Goal: Find specific page/section: Find specific page/section

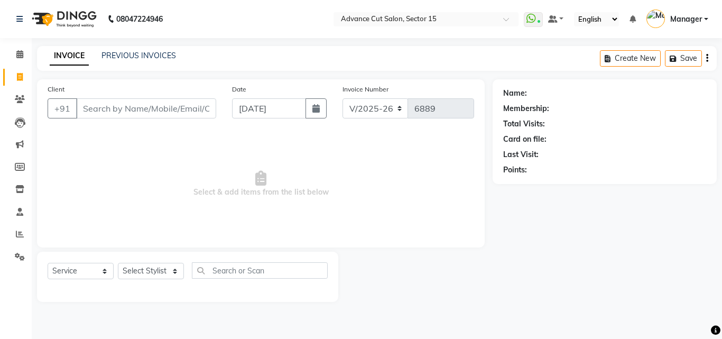
select select "6255"
select select "service"
click at [133, 58] on link "PREVIOUS INVOICES" at bounding box center [138, 56] width 75 height 10
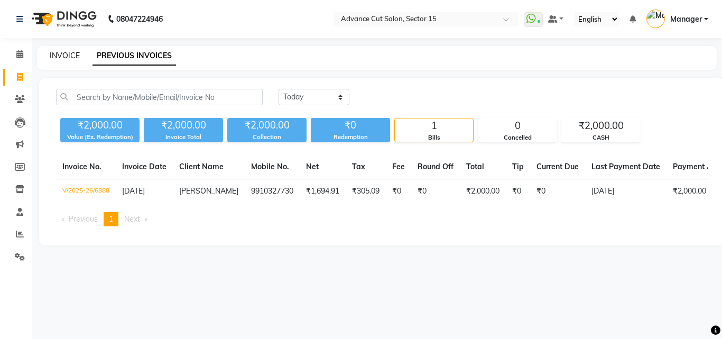
click at [58, 55] on link "INVOICE" at bounding box center [65, 56] width 30 height 10
select select "service"
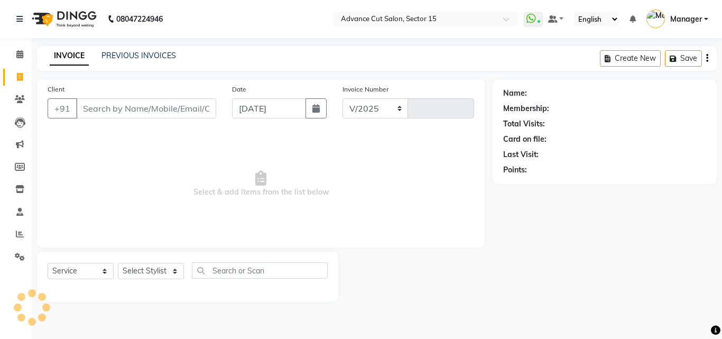
select select "6255"
type input "6889"
click at [151, 53] on link "PREVIOUS INVOICES" at bounding box center [138, 56] width 75 height 10
